Goal: Obtain resource: Obtain resource

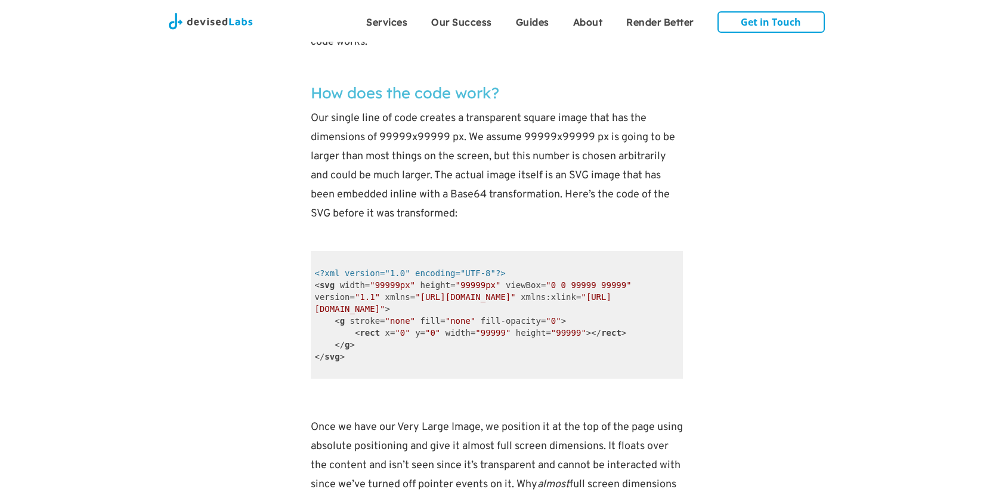
scroll to position [2196, 0]
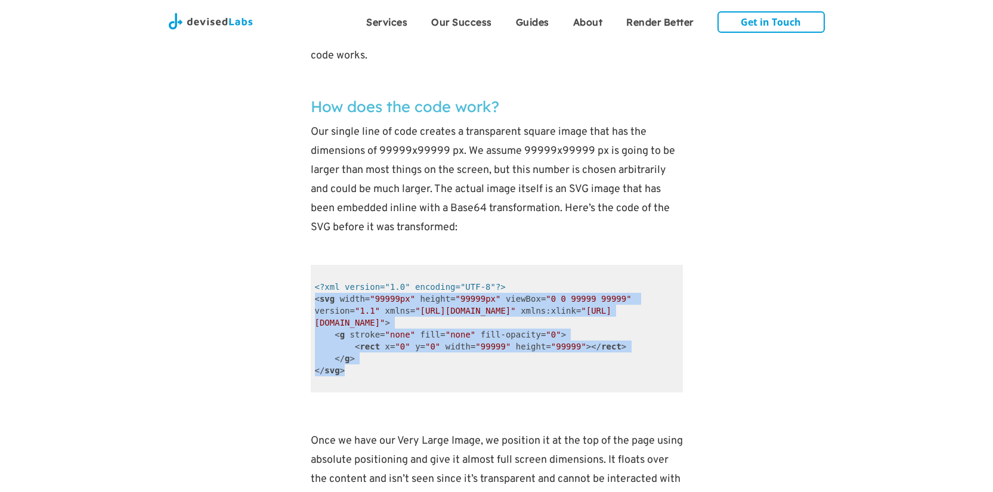
drag, startPoint x: 345, startPoint y: 365, endPoint x: 311, endPoint y: 301, distance: 72.6
click at [311, 301] on code "<?xml version="1.0" encoding="UTF-8"?> < svg width = "99999px" height = "99999p…" at bounding box center [497, 329] width 372 height 128
copy code "< svg width = "99999px" height = "99999px" viewBox = "0 0 99999 99999" version …"
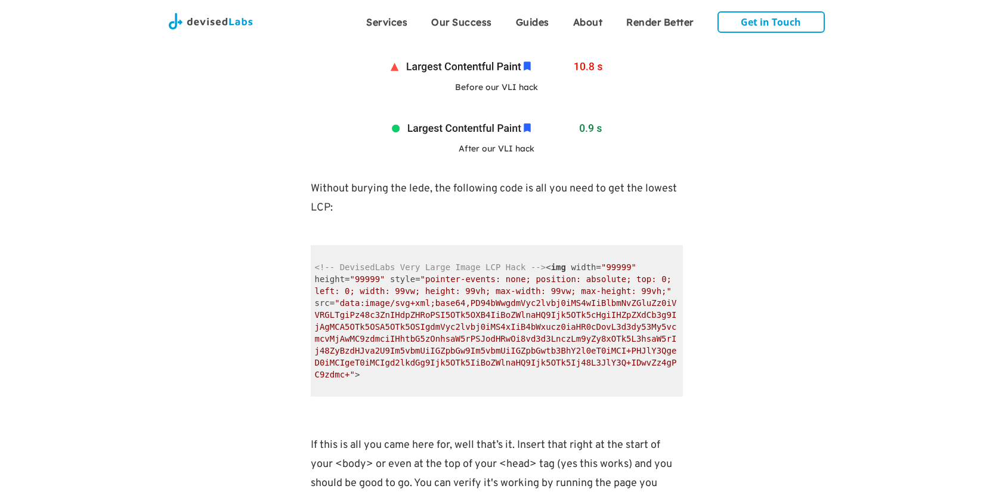
scroll to position [900, 0]
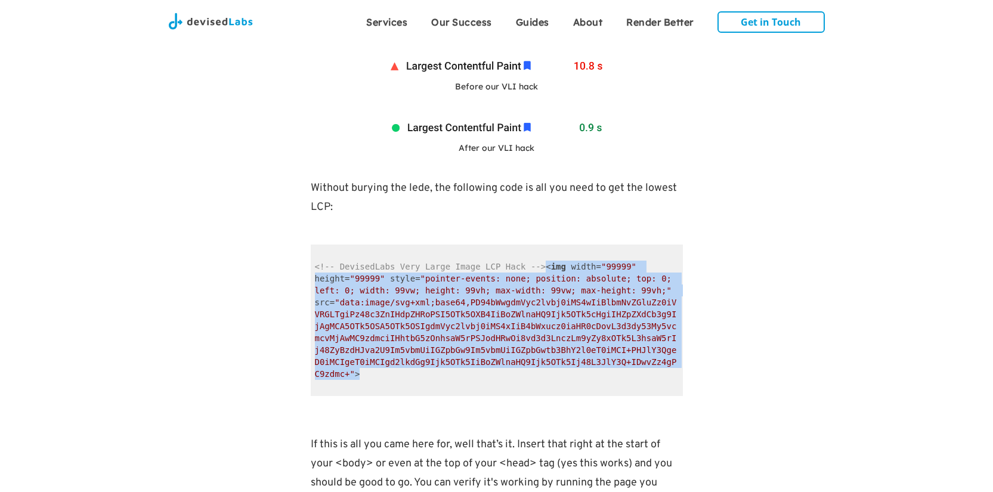
drag, startPoint x: 367, startPoint y: 371, endPoint x: 545, endPoint y: 269, distance: 205.3
click at [545, 269] on code "<!-- DevisedLabs Very Large Image LCP Hack --> < img width = "99999" height = "…" at bounding box center [497, 319] width 372 height 151
copy span "< img width = "99999" height = "99999" style = "pointer-events: none; position:…"
